Goal: Transaction & Acquisition: Purchase product/service

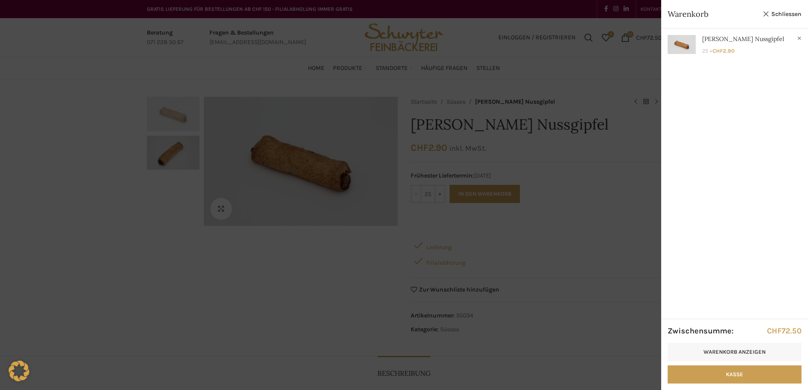
click at [757, 193] on div "Anzeigen × [PERSON_NAME] Nussgipfel 25 × CHF 2.90" at bounding box center [734, 173] width 147 height 290
click at [736, 374] on link "Kasse" at bounding box center [735, 374] width 134 height 18
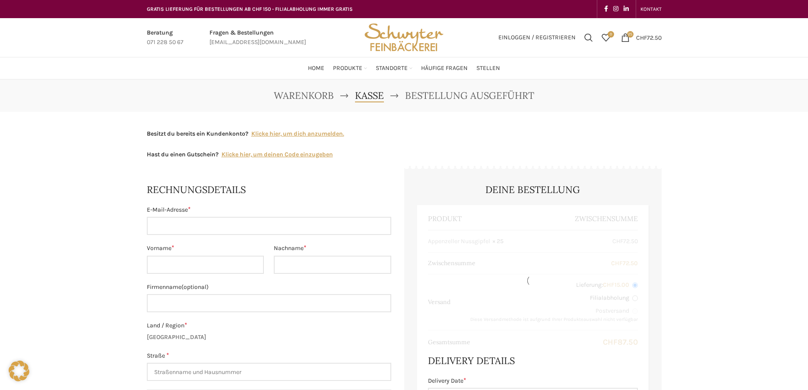
select select "SG"
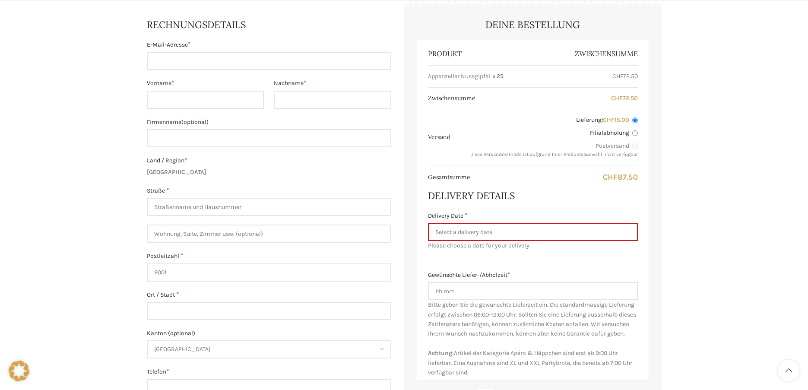
scroll to position [216, 0]
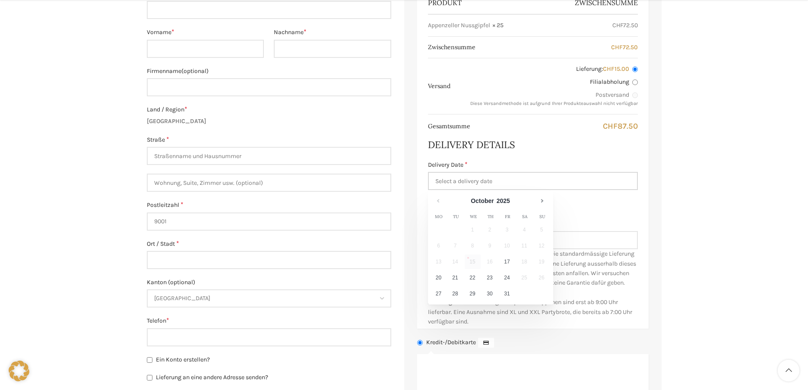
click at [462, 180] on input "Delivery Date *" at bounding box center [533, 181] width 210 height 18
click at [439, 275] on link "20" at bounding box center [438, 277] width 15 height 15
type input "20.10.2025"
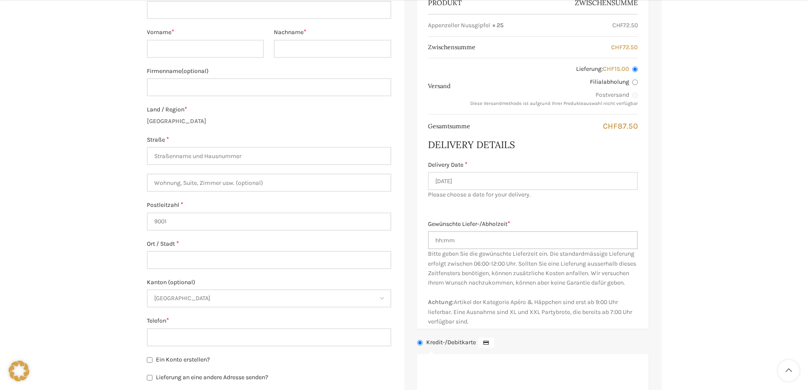
click at [465, 233] on input "Gewünschte Liefer-/Abholzeit *" at bounding box center [533, 240] width 210 height 18
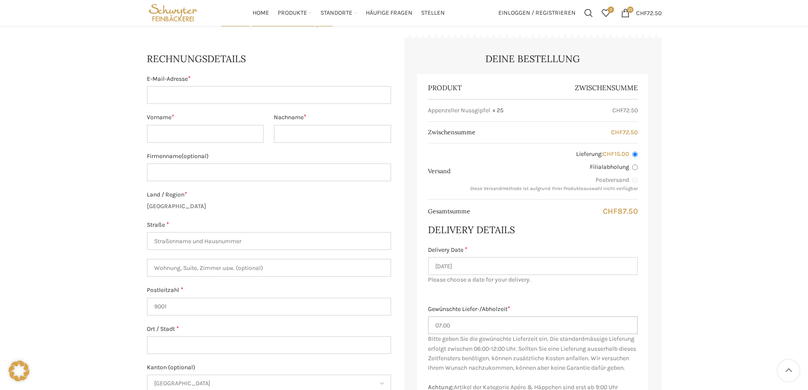
scroll to position [130, 0]
type input "07:00"
click at [636, 167] on input "Filialabholung" at bounding box center [635, 169] width 6 height 6
radio input "true"
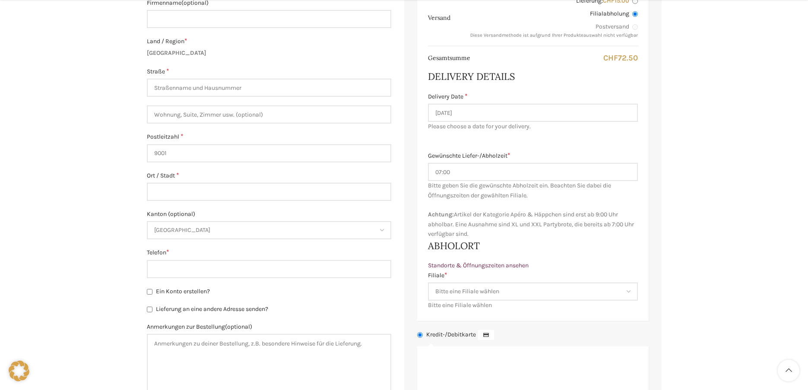
scroll to position [302, 0]
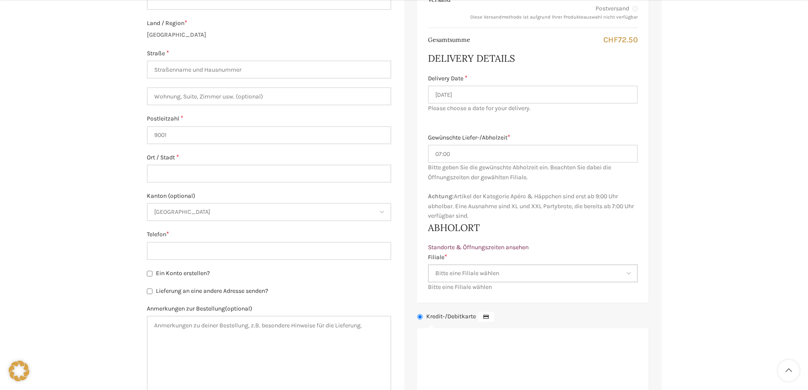
click at [495, 278] on select "Bitte eine Filiale wählen Backstube Schuppis Neugasse Lindenpark Bahnhof St. Ga…" at bounding box center [533, 273] width 210 height 18
select select "11676"
click at [428, 264] on select "Bitte eine Filiale wählen Backstube Schuppis Neugasse Lindenpark Bahnhof St. Ga…" at bounding box center [533, 273] width 210 height 18
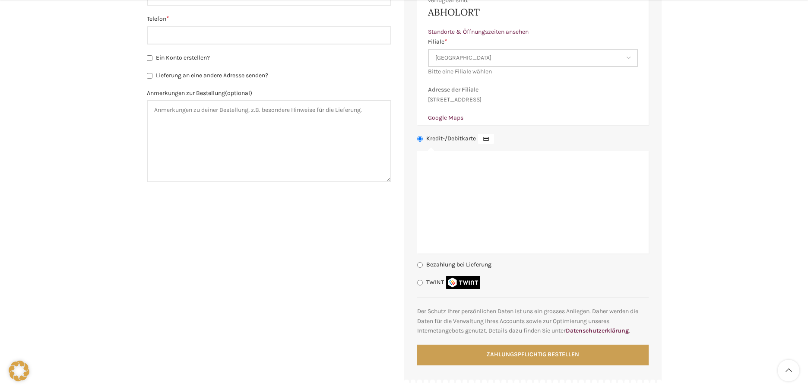
scroll to position [518, 0]
click at [418, 285] on input "TWINT" at bounding box center [420, 282] width 6 height 6
radio input "true"
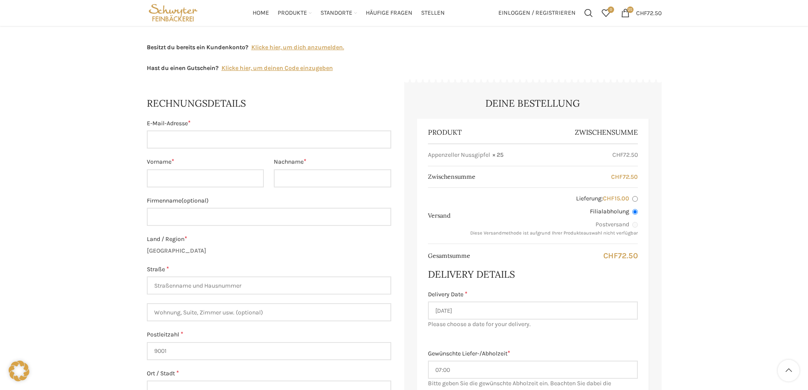
scroll to position [44, 0]
